Goal: Task Accomplishment & Management: Manage account settings

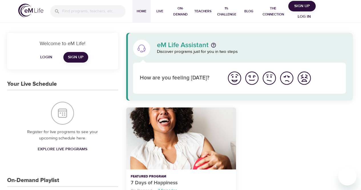
click at [305, 18] on span "Log in" at bounding box center [304, 16] width 23 height 7
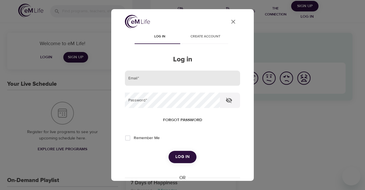
click at [187, 82] on input "email" at bounding box center [182, 78] width 115 height 15
type input "[PERSON_NAME][EMAIL_ADDRESS][PERSON_NAME][DOMAIN_NAME]"
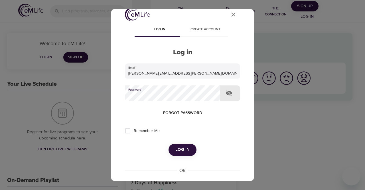
click at [181, 148] on span "Log in" at bounding box center [183, 149] width 14 height 7
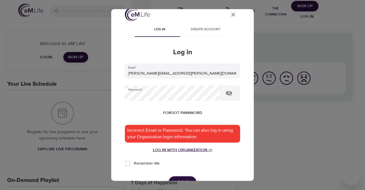
click at [198, 149] on div "Log in with Organization >>" at bounding box center [182, 150] width 115 height 6
